Goal: Task Accomplishment & Management: Manage account settings

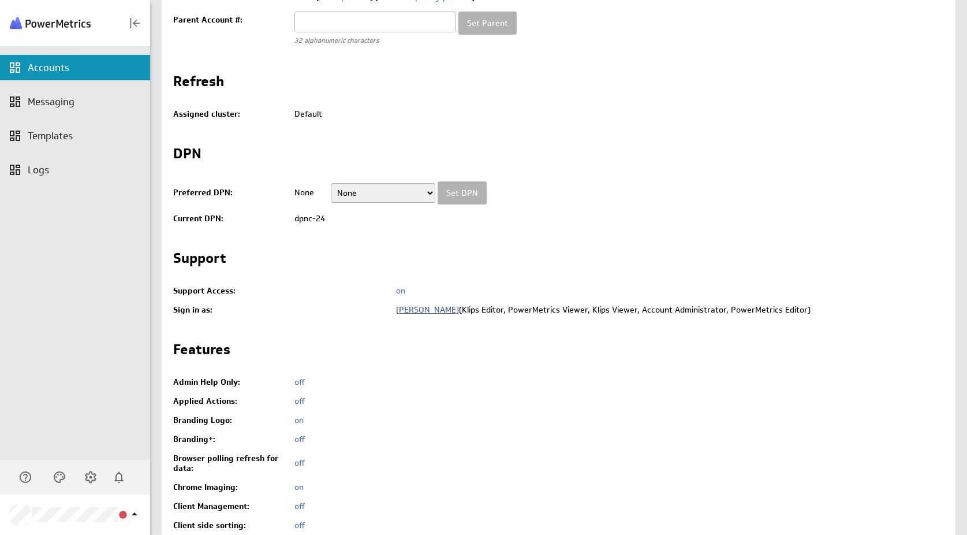
click at [420, 312] on link "Eleonora Battistini" at bounding box center [427, 309] width 63 height 10
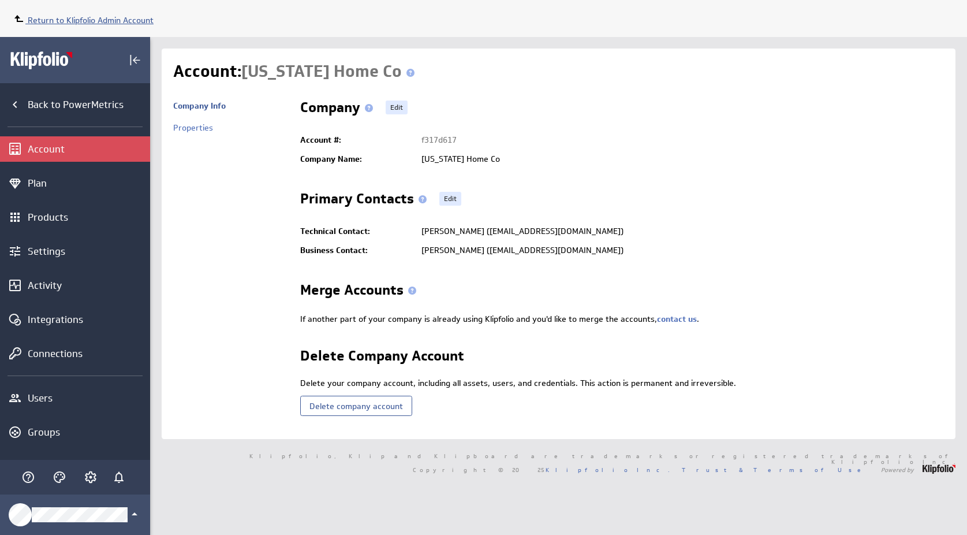
click at [115, 22] on span "Return to Klipfolio Admin Account" at bounding box center [91, 20] width 126 height 10
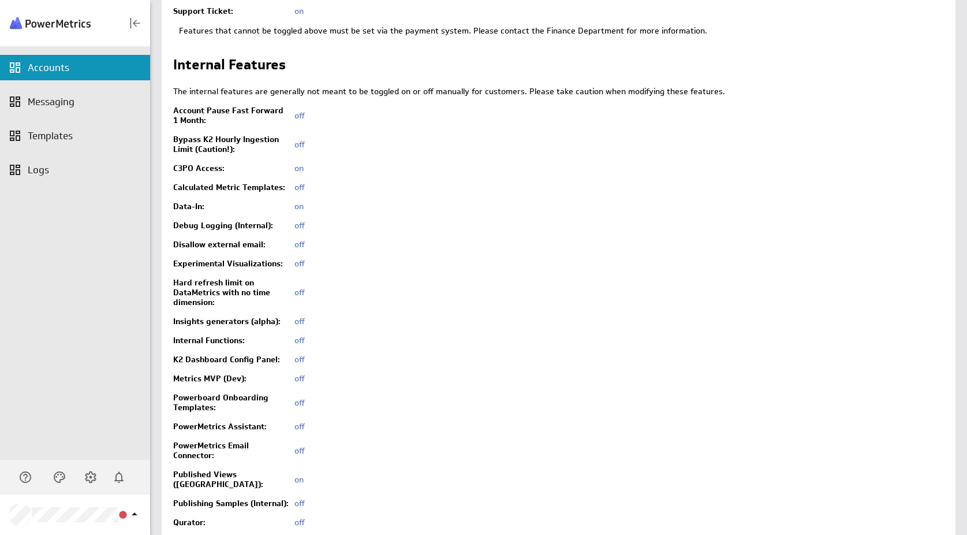
scroll to position [2726, 0]
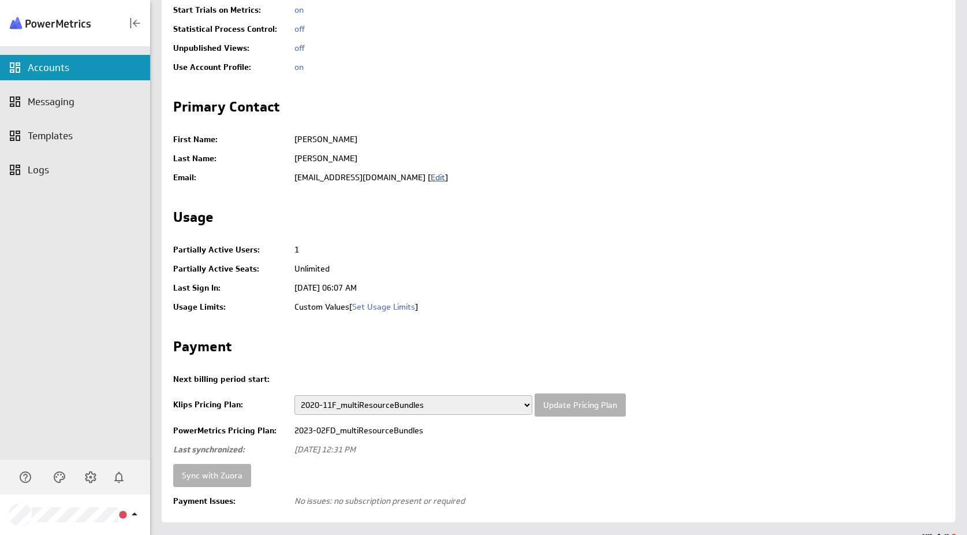
click at [431, 172] on link "Edit" at bounding box center [438, 177] width 14 height 10
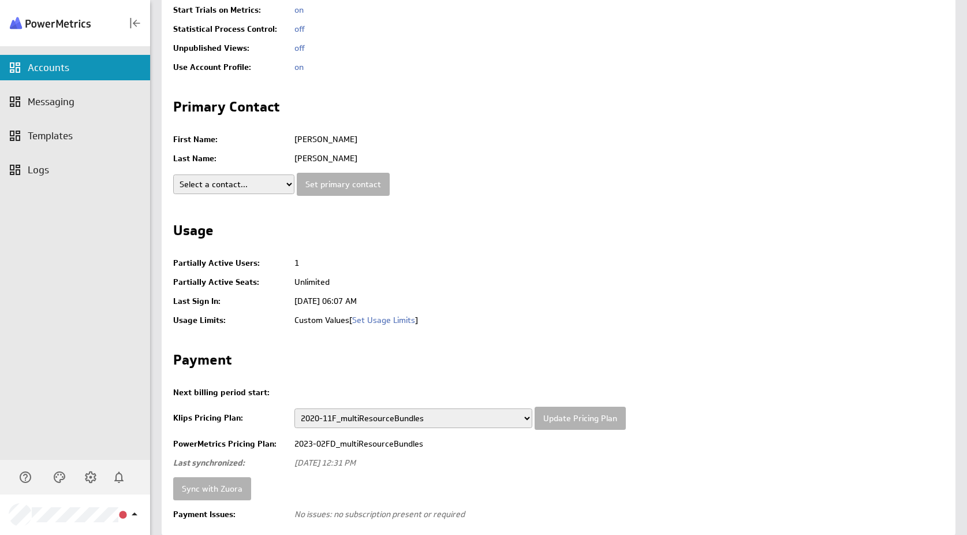
click at [260, 174] on select "Select a contact... Eleonora Battistini (admin) First Last (non-admin)" at bounding box center [233, 184] width 121 height 20
drag, startPoint x: 296, startPoint y: 120, endPoint x: 341, endPoint y: 118, distance: 45.6
click at [341, 130] on td "Eleonora" at bounding box center [616, 139] width 655 height 19
copy td "Eleonora"
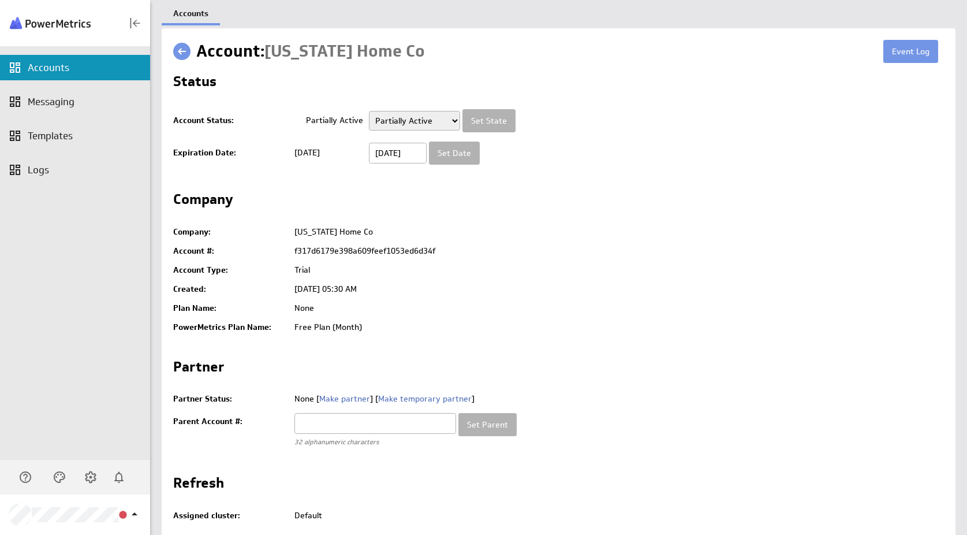
scroll to position [441, 0]
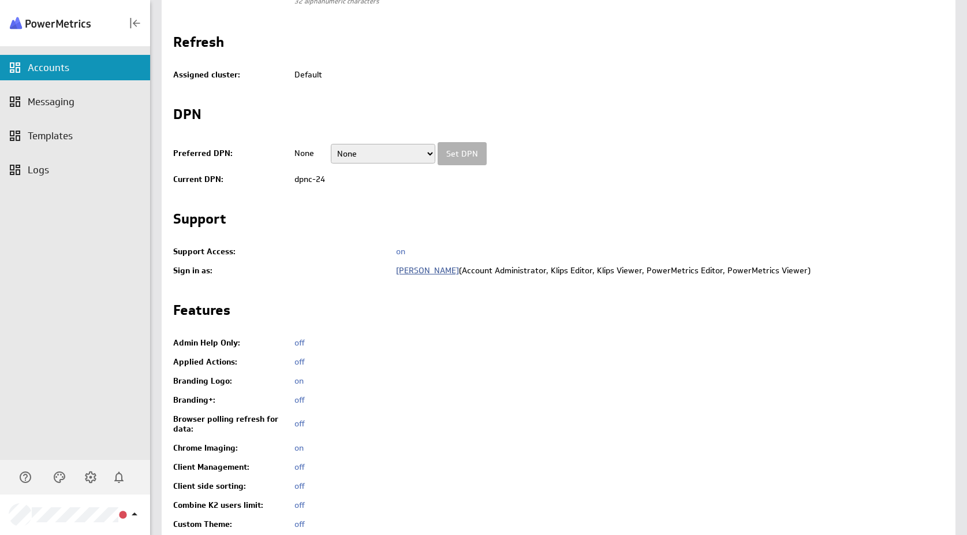
click at [419, 273] on link "Eleonora Battistini" at bounding box center [427, 270] width 63 height 10
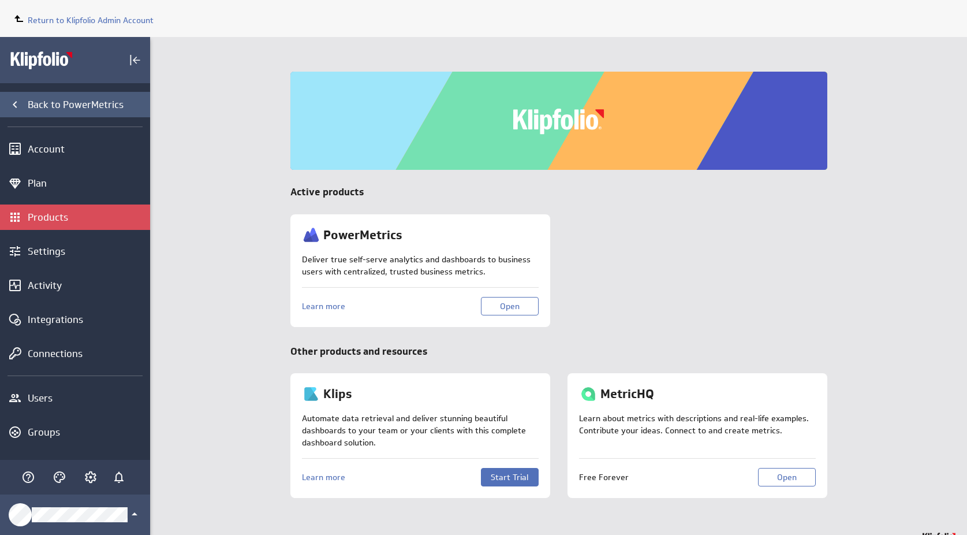
click at [62, 114] on div "Back to PowerMetrics" at bounding box center [75, 104] width 150 height 25
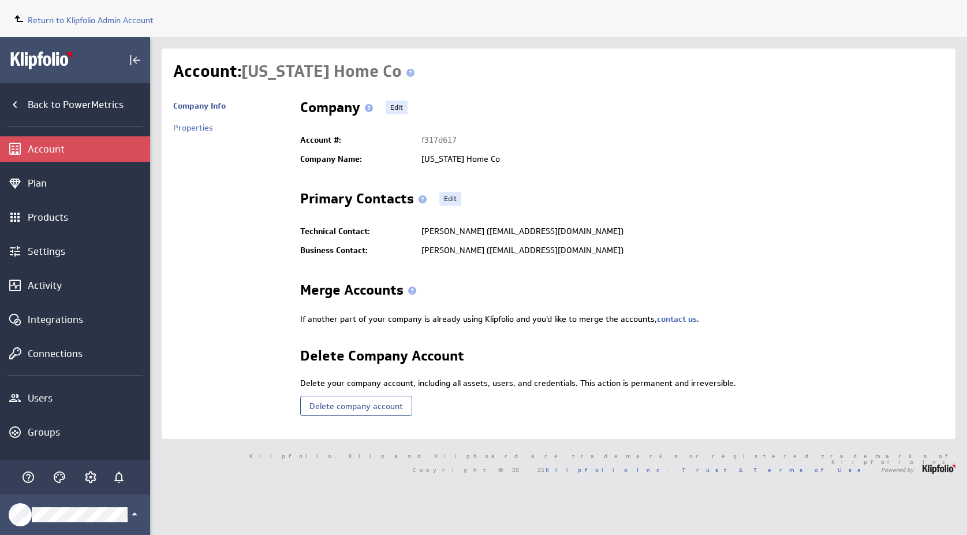
drag, startPoint x: 495, startPoint y: 230, endPoint x: 601, endPoint y: 232, distance: 106.3
click at [601, 232] on td "[PERSON_NAME] ([EMAIL_ADDRESS][DOMAIN_NAME])" at bounding box center [680, 231] width 528 height 19
copy td "[EMAIL_ADDRESS][DOMAIN_NAME]"
click at [135, 17] on span "Return to Klipfolio Admin Account" at bounding box center [91, 20] width 126 height 10
